Goal: Navigation & Orientation: Find specific page/section

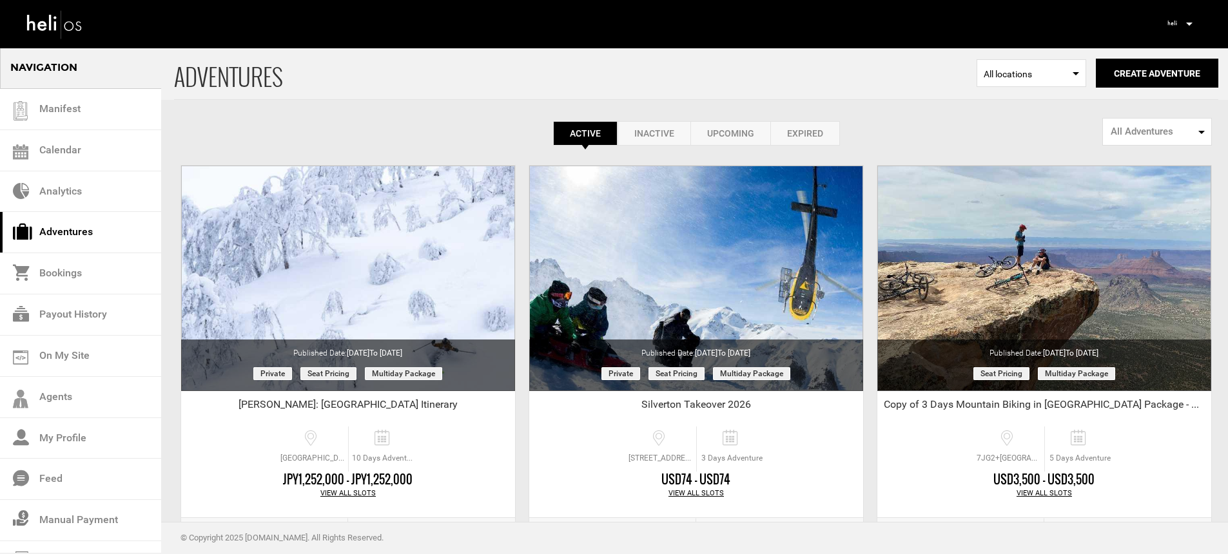
click at [1188, 23] on icon at bounding box center [1189, 24] width 6 height 3
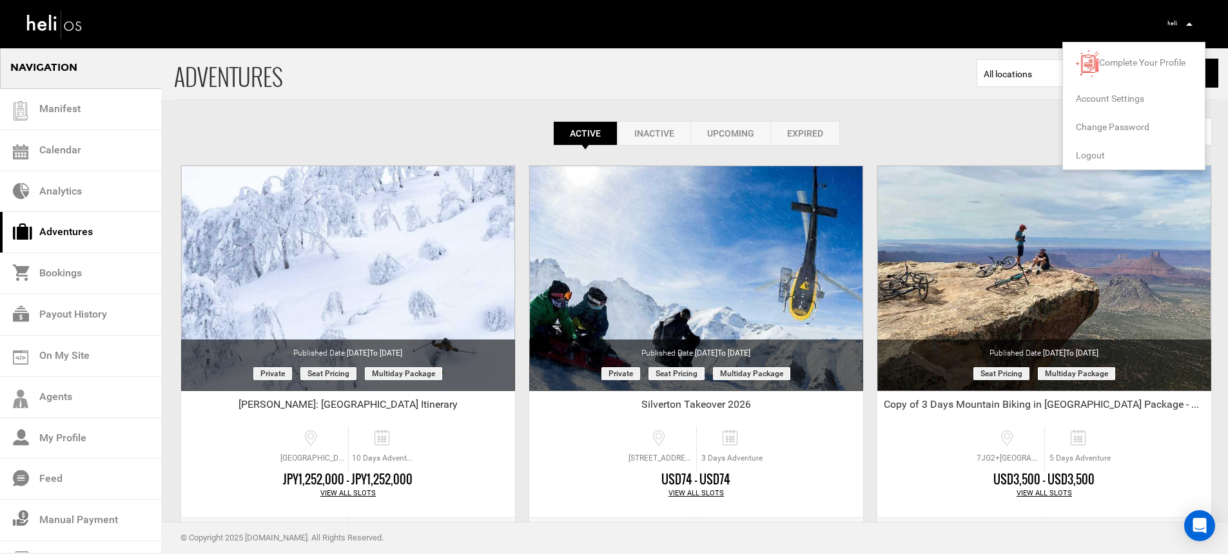
click at [1088, 155] on span "Logout" at bounding box center [1090, 155] width 29 height 10
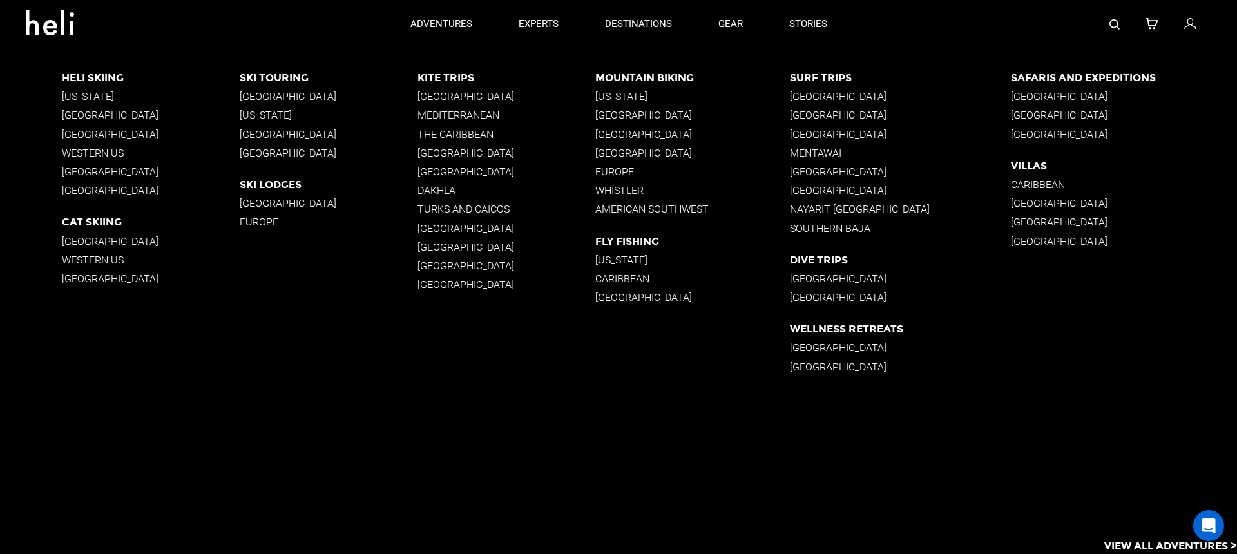
click at [130, 134] on p "[GEOGRAPHIC_DATA]" at bounding box center [151, 134] width 178 height 12
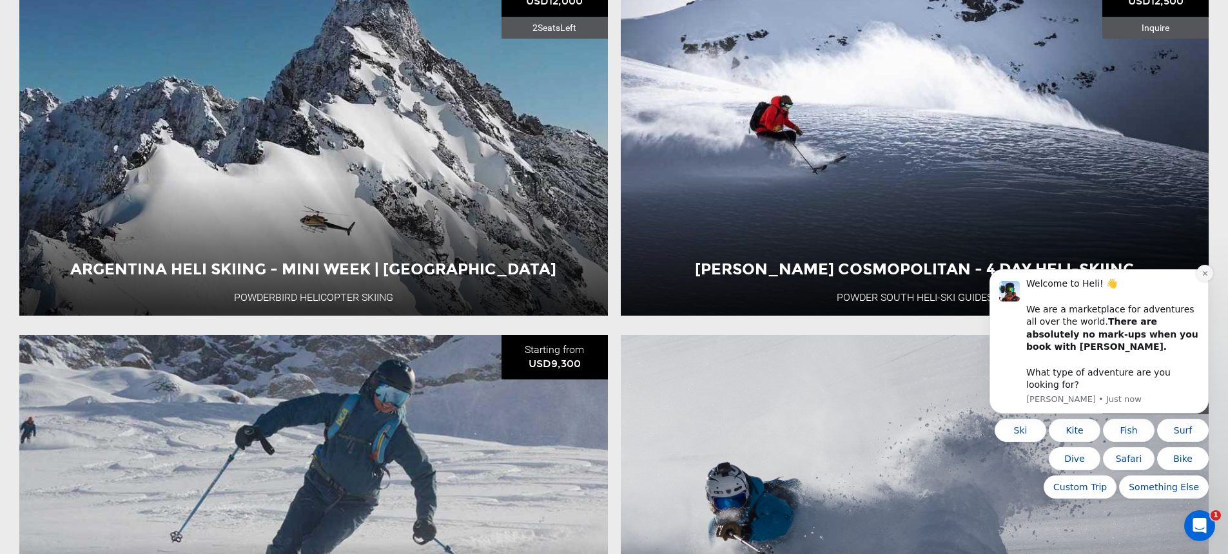
click at [1208, 282] on button "Dismiss notification" at bounding box center [1204, 273] width 17 height 17
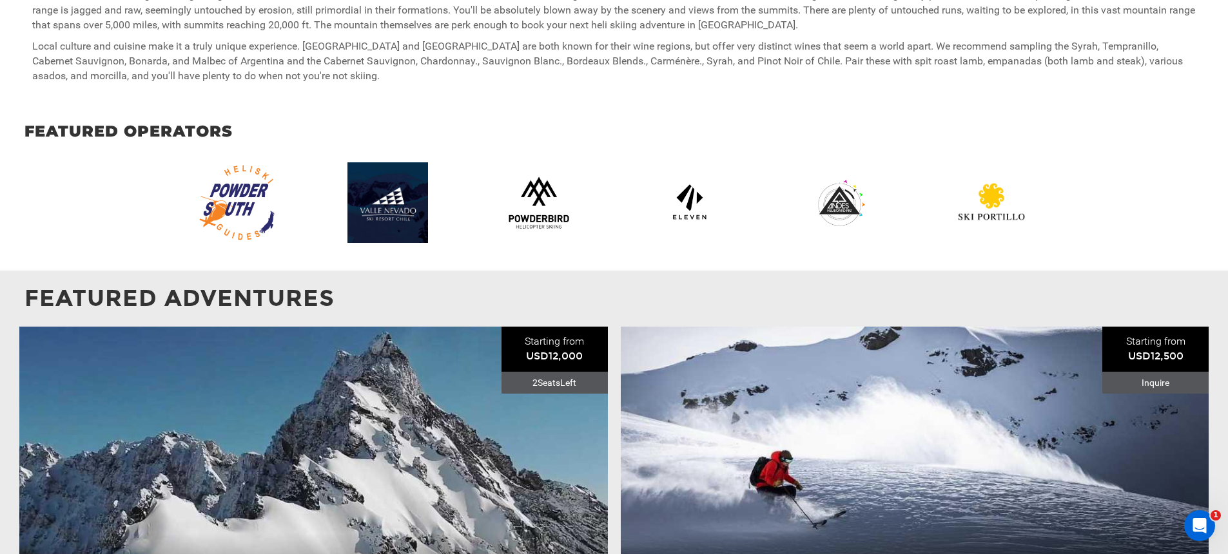
scroll to position [1132, 0]
